Goal: Task Accomplishment & Management: Use online tool/utility

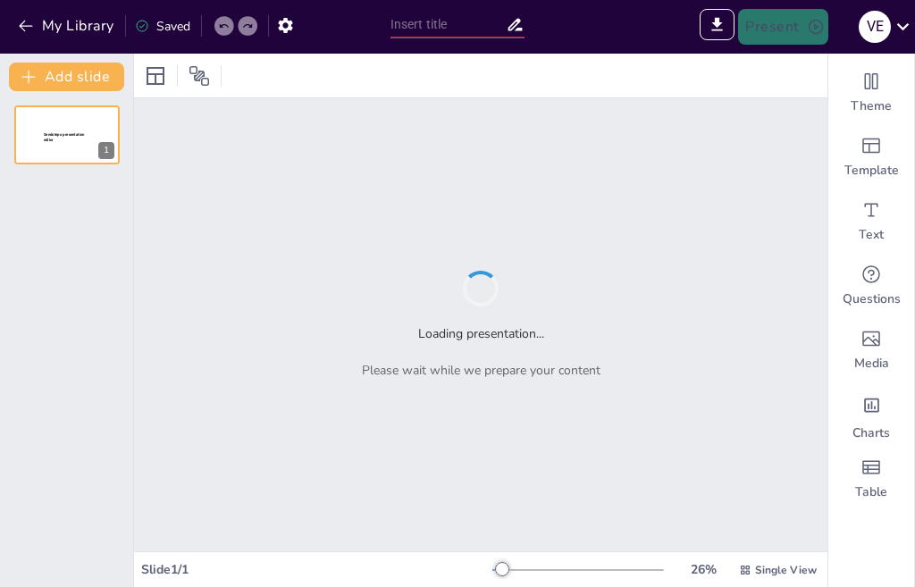
type input "Understanding Electric Vehicles: Fundamentals and Types"
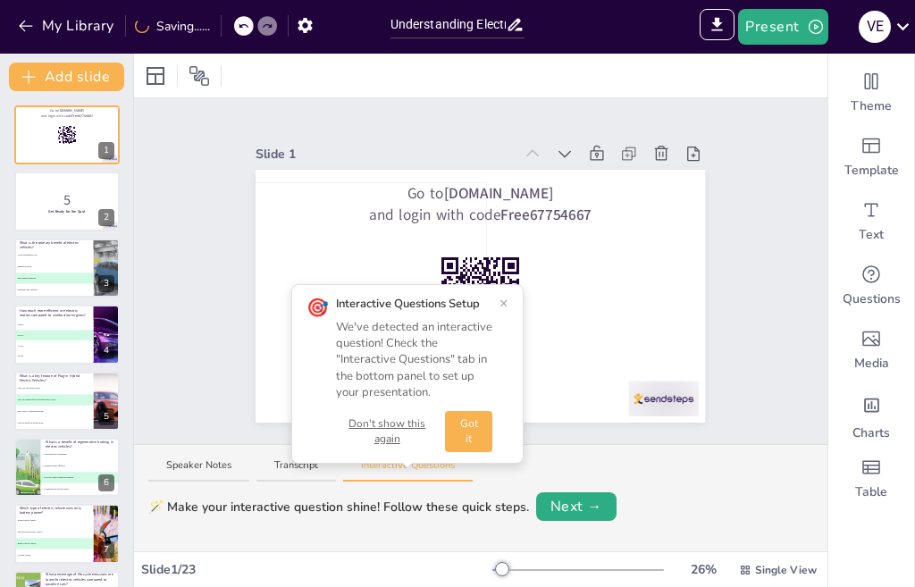
click at [507, 302] on button "×" at bounding box center [503, 303] width 9 height 14
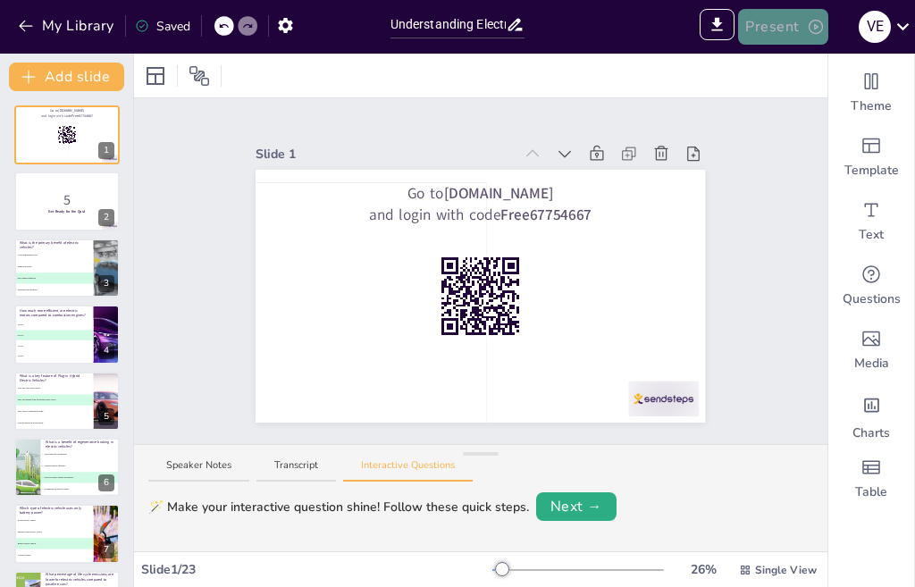
click at [778, 19] on button "Present" at bounding box center [782, 27] width 89 height 36
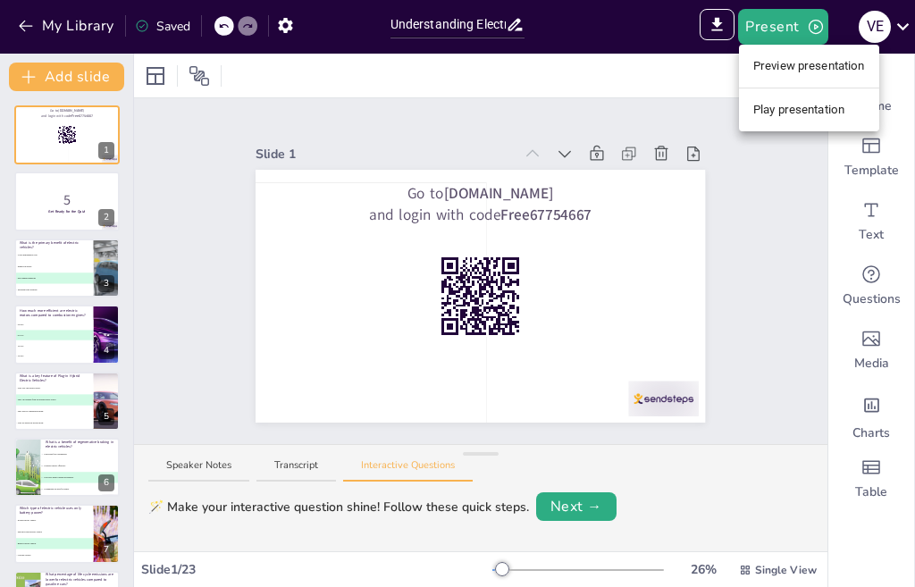
click at [795, 107] on li "Play presentation" at bounding box center [809, 110] width 140 height 29
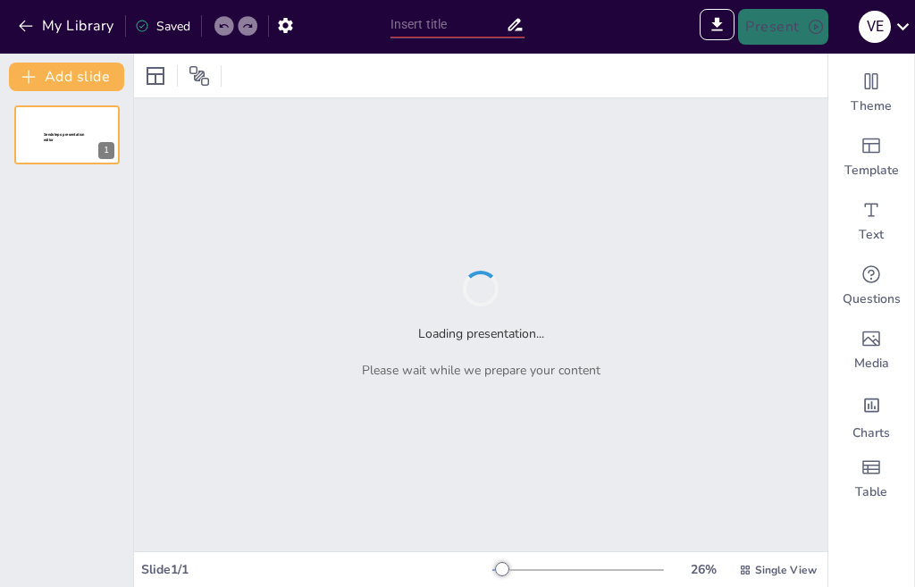
type input "Electric Circuit Basics: Knowledge Evaluation"
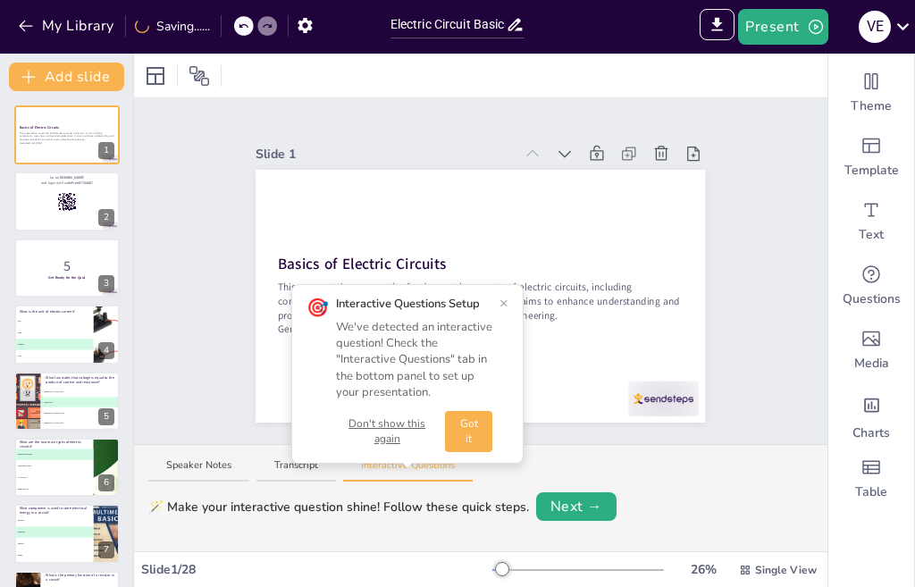
click at [500, 304] on button "×" at bounding box center [503, 303] width 9 height 14
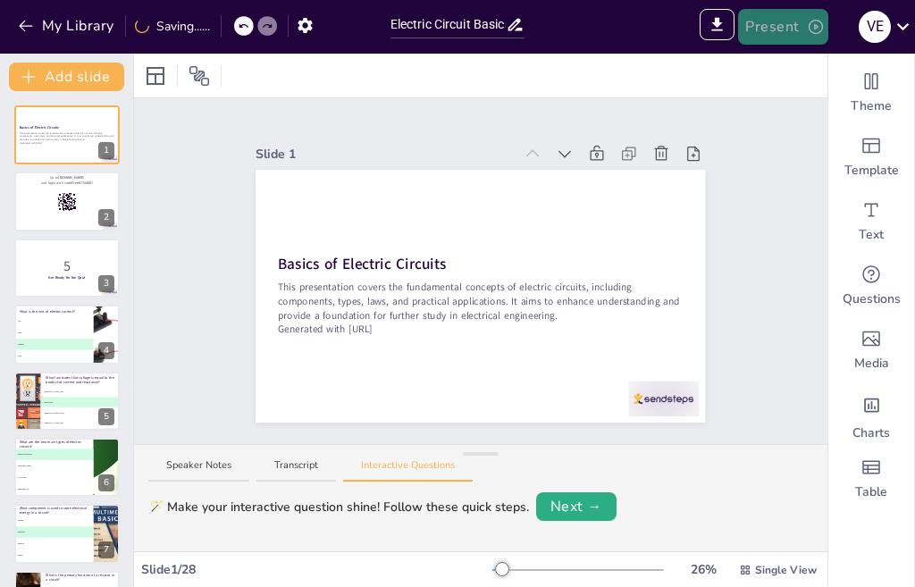
click at [793, 25] on button "Present" at bounding box center [782, 27] width 89 height 36
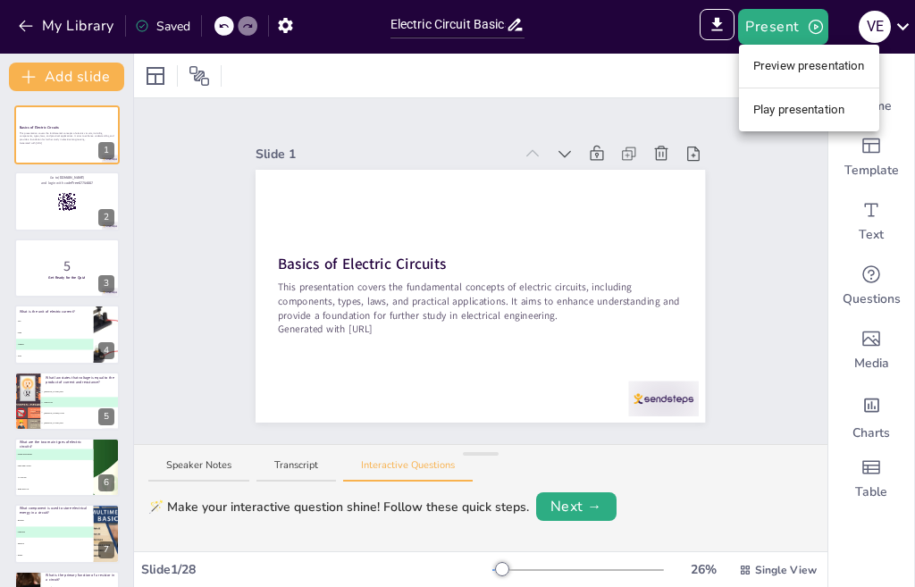
click at [795, 106] on li "Play presentation" at bounding box center [809, 110] width 140 height 29
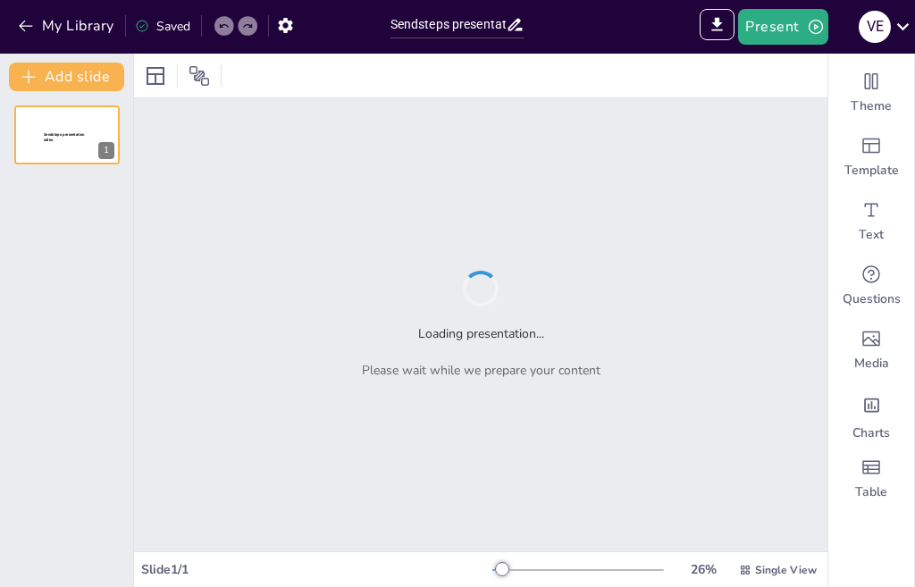
type input "Sendsteps presentation"
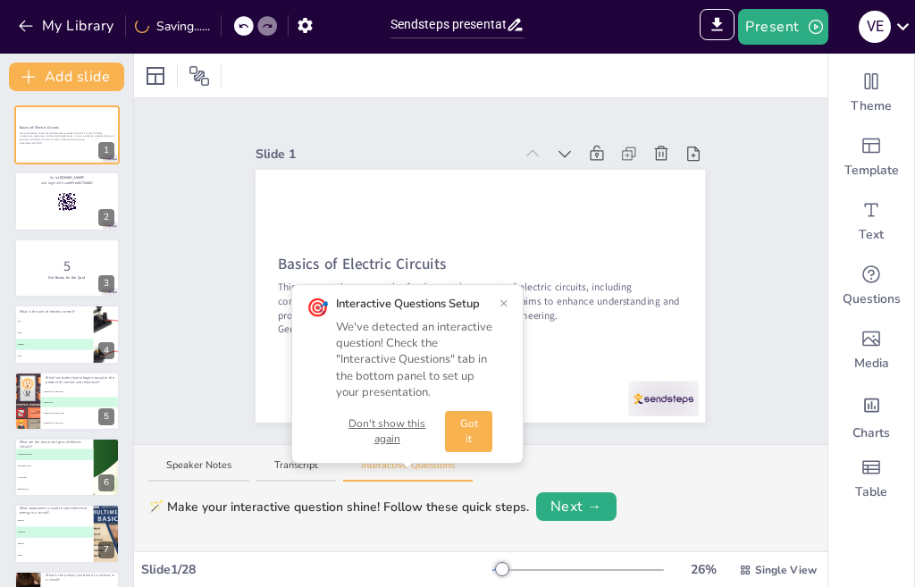
click at [771, 319] on div "Slide 1 Basics of Electric Circuits This presentation covers the fundamental co…" at bounding box center [480, 271] width 693 height 346
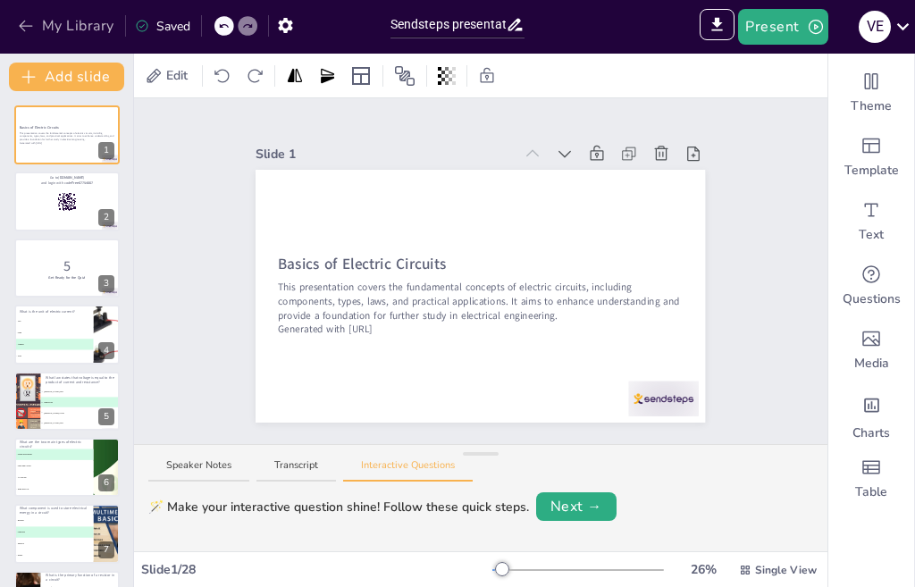
click at [29, 24] on icon "button" at bounding box center [26, 26] width 18 height 18
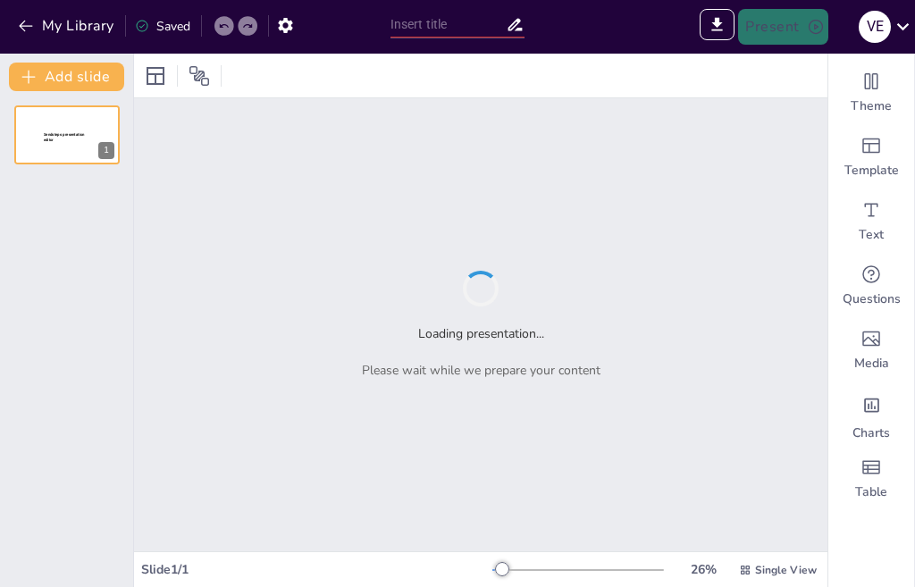
type input "Imported NotebookLM (1).pptx"
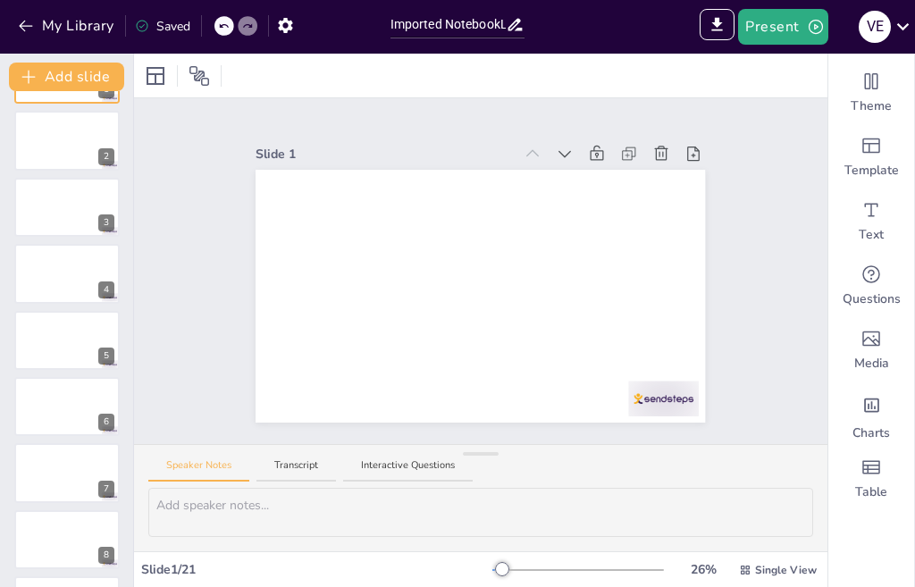
scroll to position [921, 0]
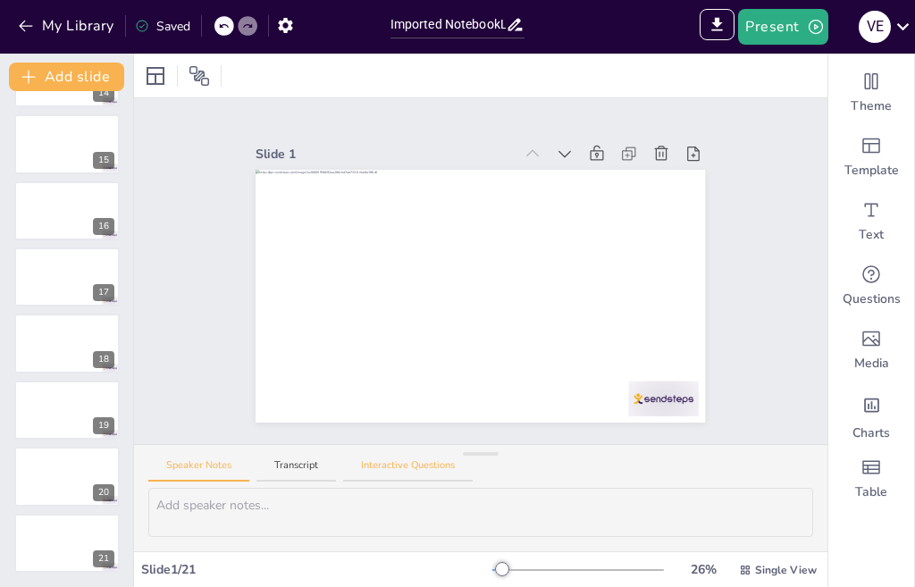
click at [426, 460] on button "Interactive Questions" at bounding box center [408, 470] width 130 height 24
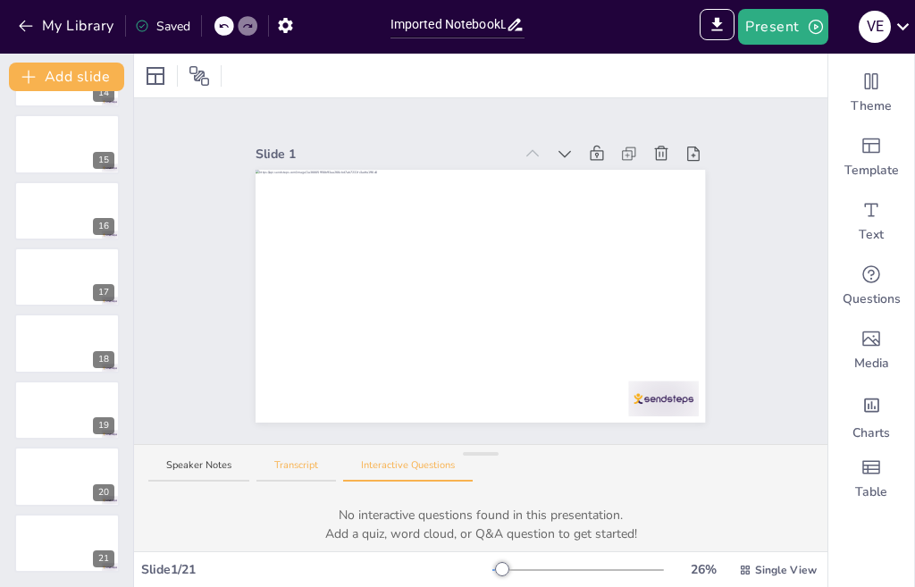
click at [301, 464] on button "Transcript" at bounding box center [295, 470] width 79 height 24
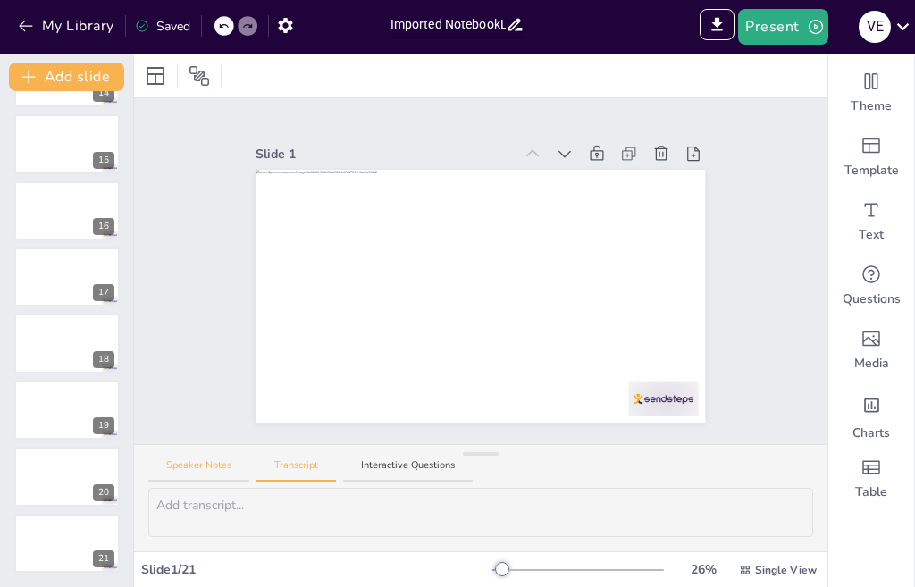
click at [214, 464] on button "Speaker Notes" at bounding box center [198, 470] width 101 height 24
click at [403, 467] on button "Interactive Questions" at bounding box center [408, 470] width 130 height 24
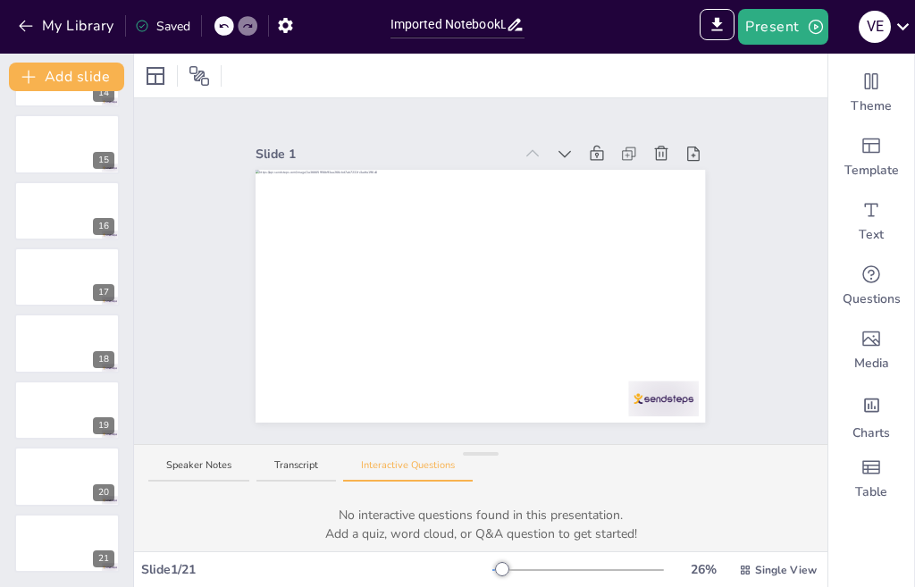
scroll to position [24, 0]
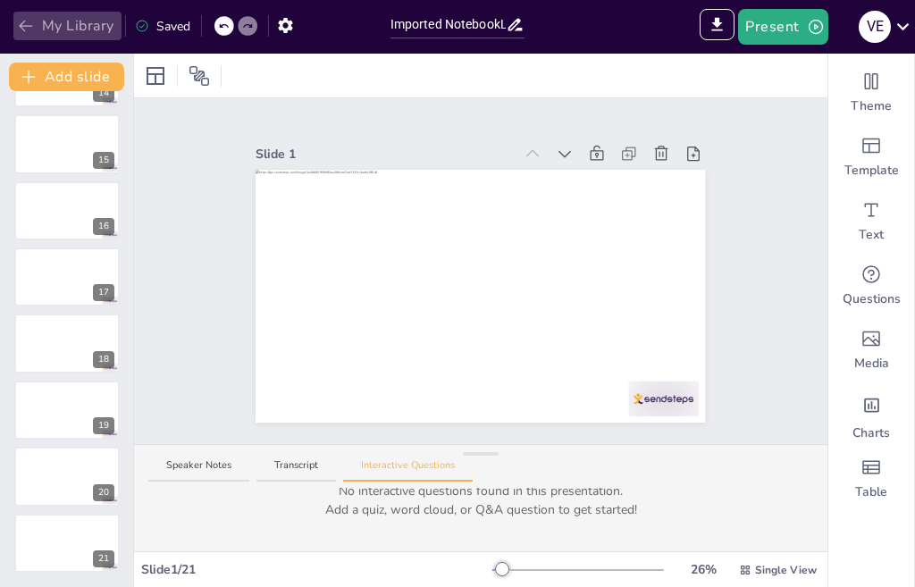
click at [23, 22] on icon "button" at bounding box center [25, 27] width 13 height 12
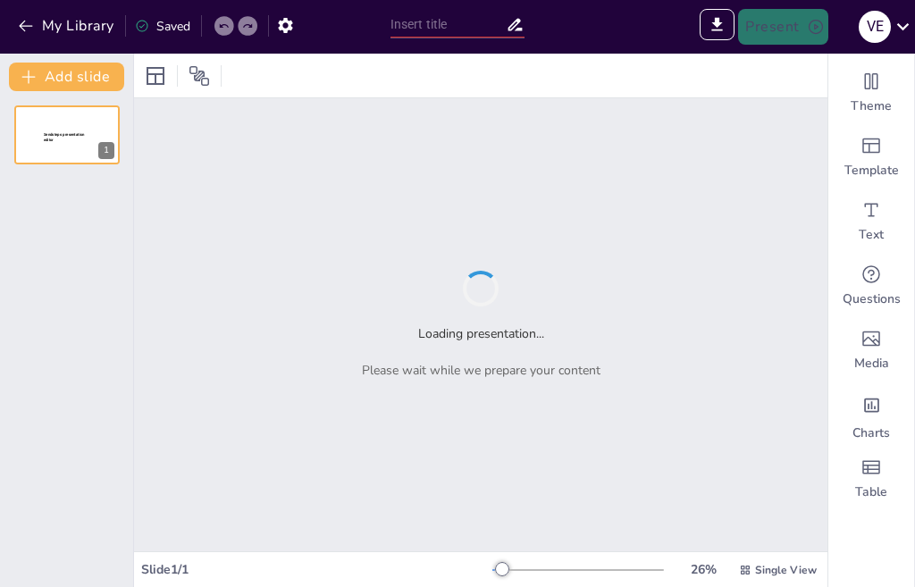
type input "Maximizing Research Efficiency: Smart Prompting and AI Tools in Education"
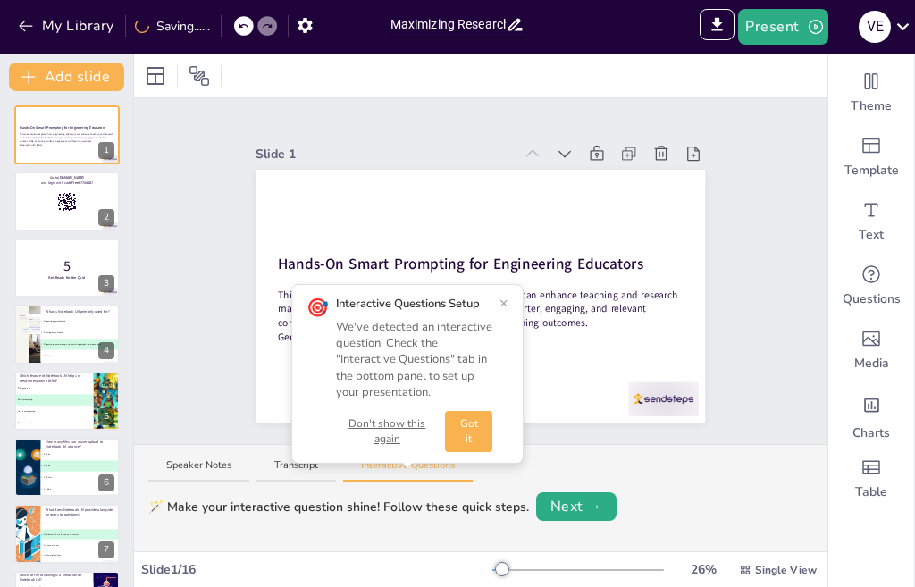
click at [673, 461] on div "Speaker Notes Transcript Interactive Questions" at bounding box center [480, 466] width 693 height 43
click at [480, 422] on button "Got it" at bounding box center [468, 431] width 47 height 41
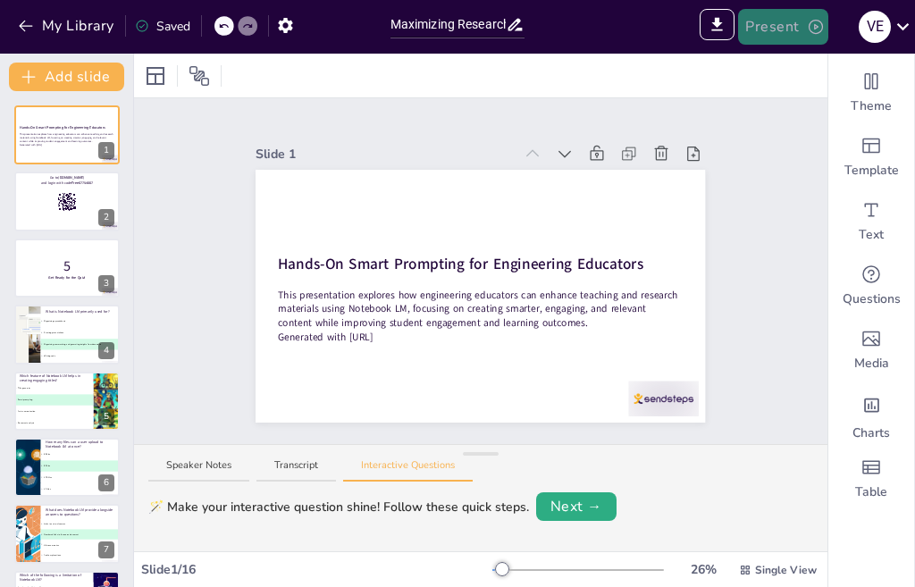
click at [811, 30] on icon "button" at bounding box center [816, 27] width 18 height 18
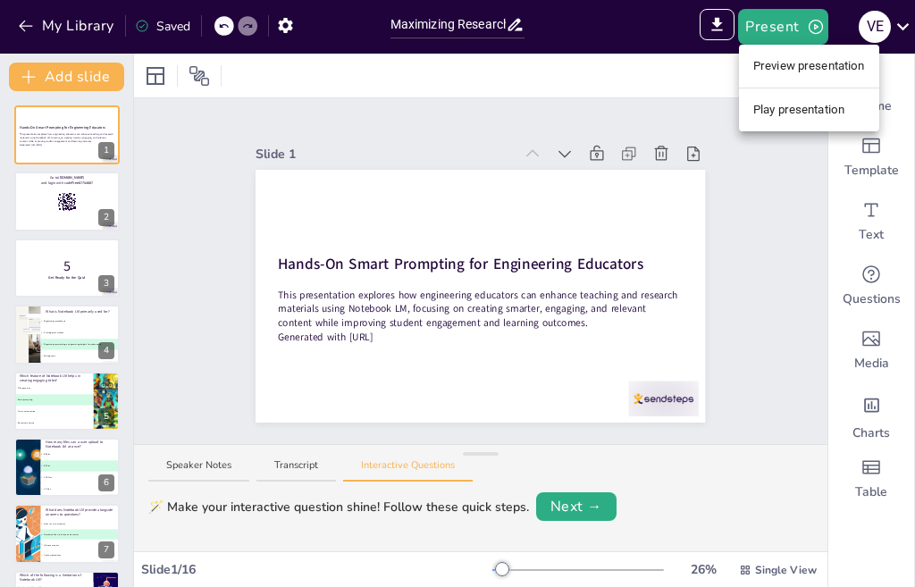
click at [795, 106] on li "Play presentation" at bounding box center [809, 110] width 140 height 29
